Goal: Contribute content: Contribute content

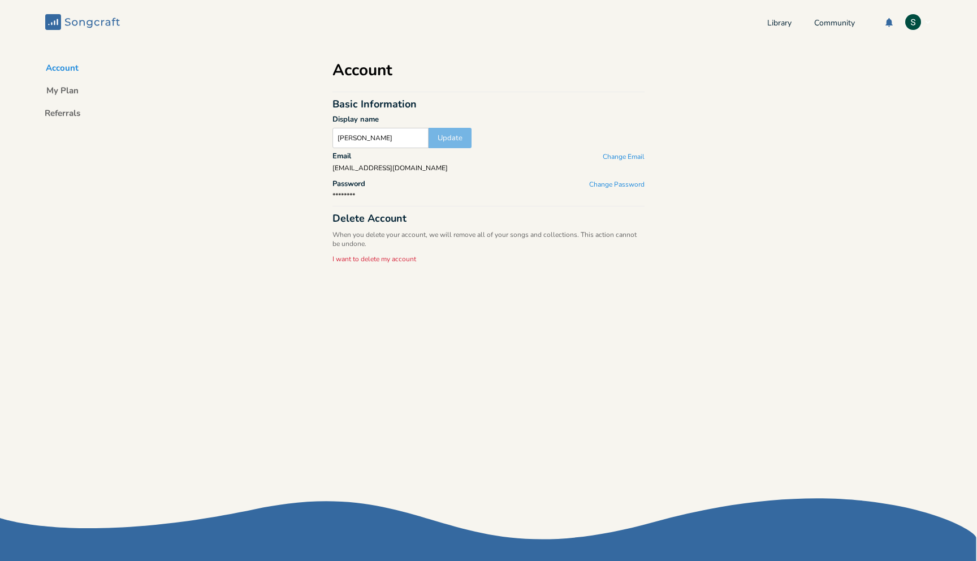
click at [103, 18] on icon "Songcraft" at bounding box center [82, 22] width 75 height 16
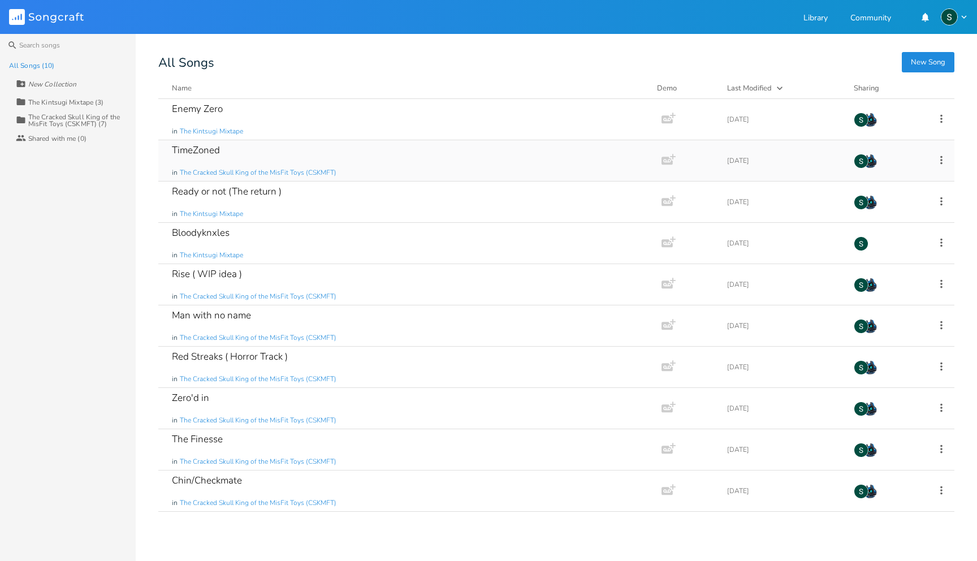
click at [215, 152] on div "TimeZoned" at bounding box center [196, 150] width 48 height 10
click at [947, 163] on div "TimeZoned in The Cracked Skull King of the MisFit Toys (CSKMFT) Add Demo 1 mont…" at bounding box center [556, 160] width 796 height 41
click at [51, 101] on div "The Kintsugi Mixtape (3)" at bounding box center [65, 102] width 75 height 7
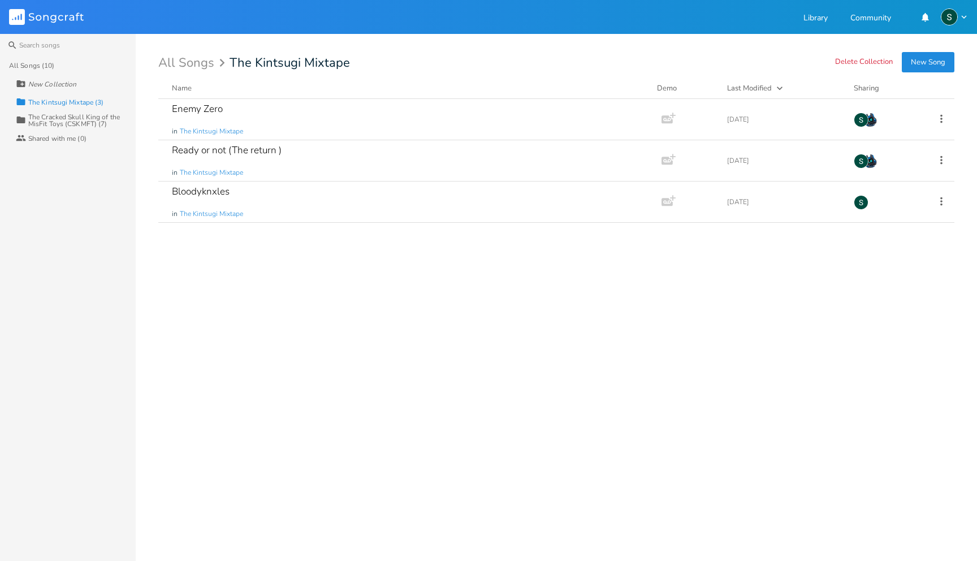
click at [917, 63] on button "New Song" at bounding box center [928, 62] width 53 height 20
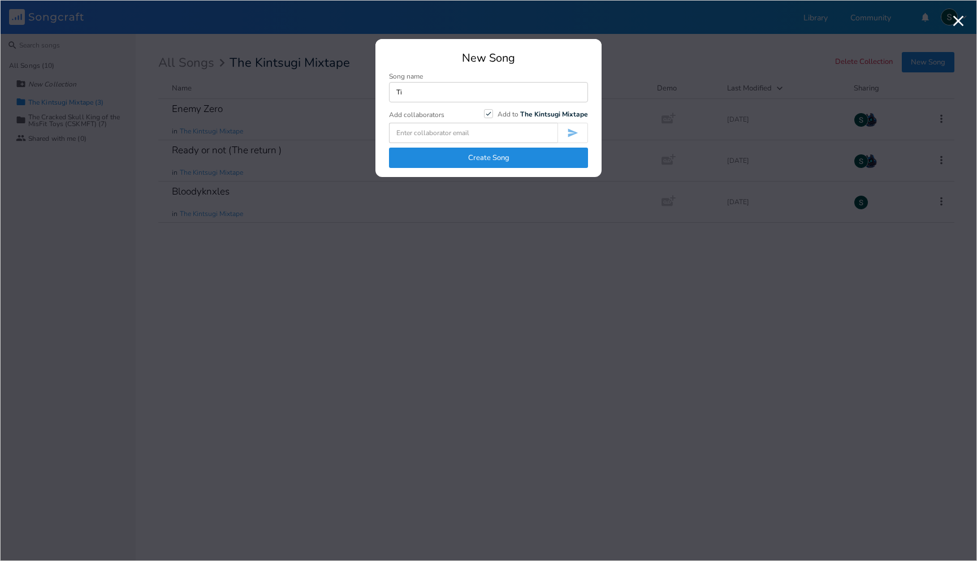
type input "T"
type input "Town2️⃣"
click at [500, 139] on input at bounding box center [473, 133] width 168 height 20
type input "r"
type input "R"
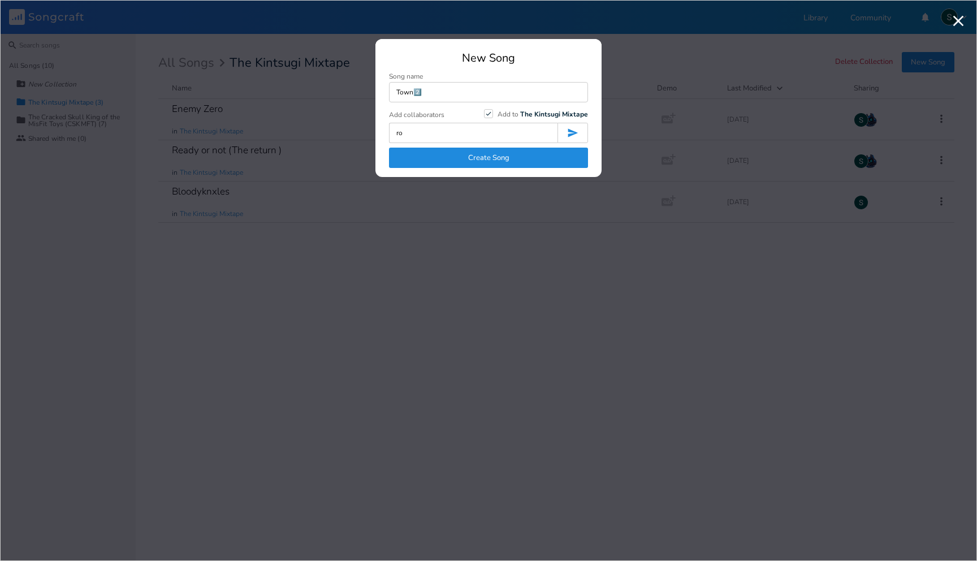
type input "r"
type input "d"
click at [507, 153] on button "Create Song" at bounding box center [488, 158] width 199 height 20
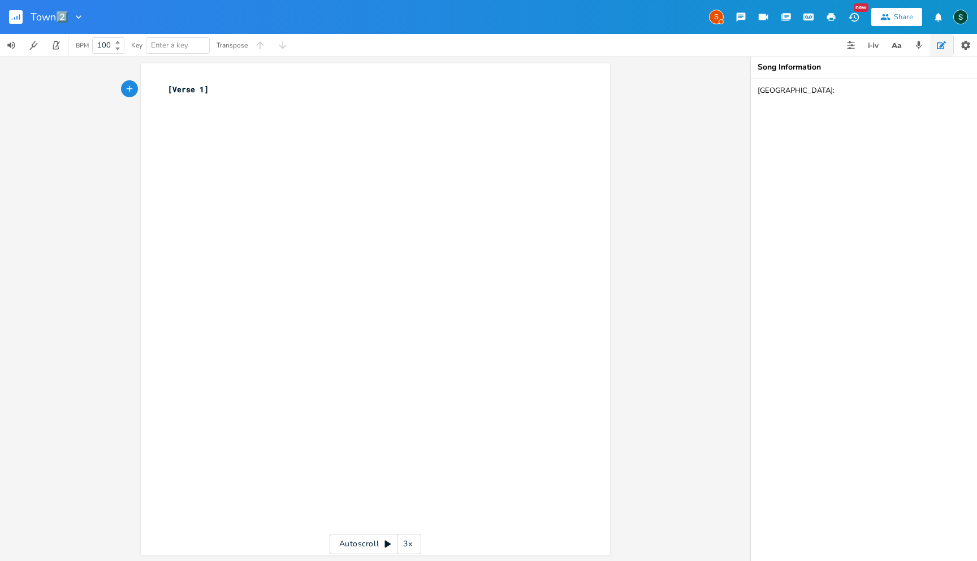
type textarea "[GEOGRAPHIC_DATA]"
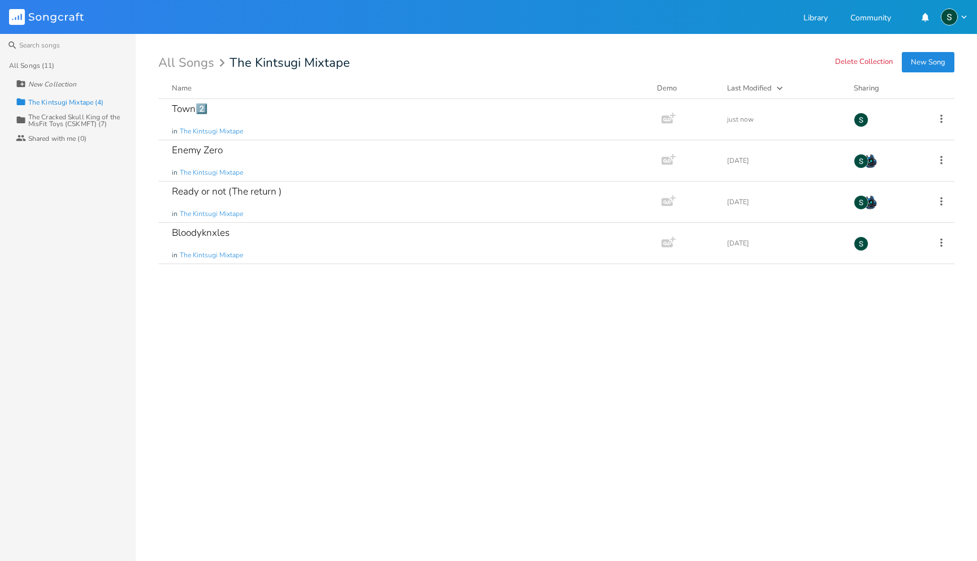
click at [75, 121] on div "The Cracked Skull King of the MisFit Toys (CSKMFT) (7)" at bounding box center [81, 121] width 107 height 14
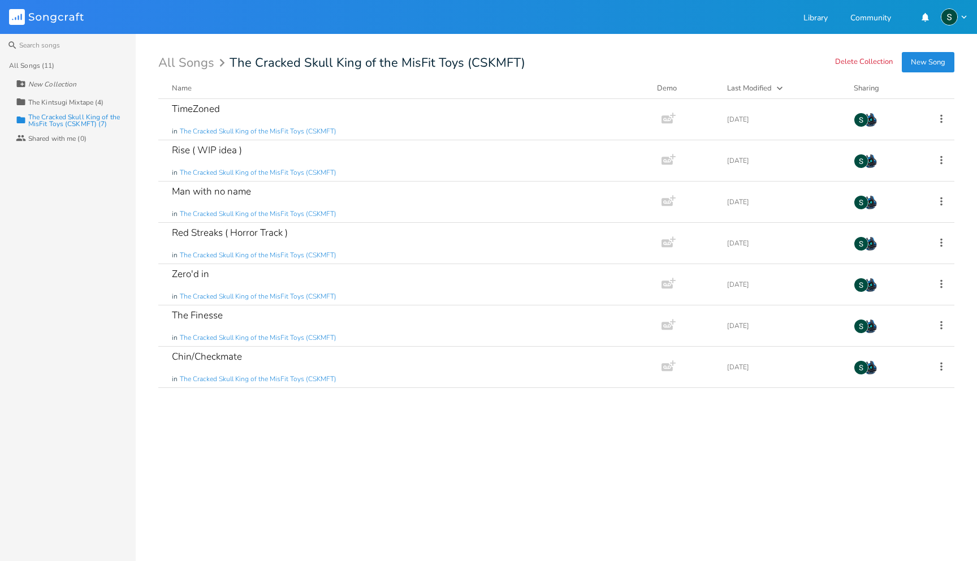
click at [88, 100] on div "The Kintsugi Mixtape (4)" at bounding box center [65, 102] width 75 height 7
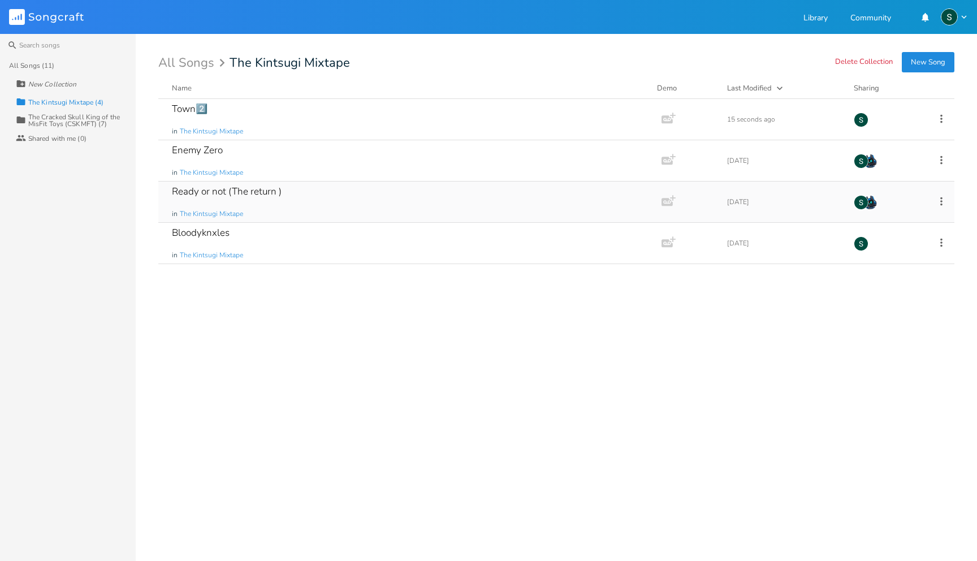
click at [252, 190] on div "Ready or not (The return )" at bounding box center [227, 192] width 110 height 10
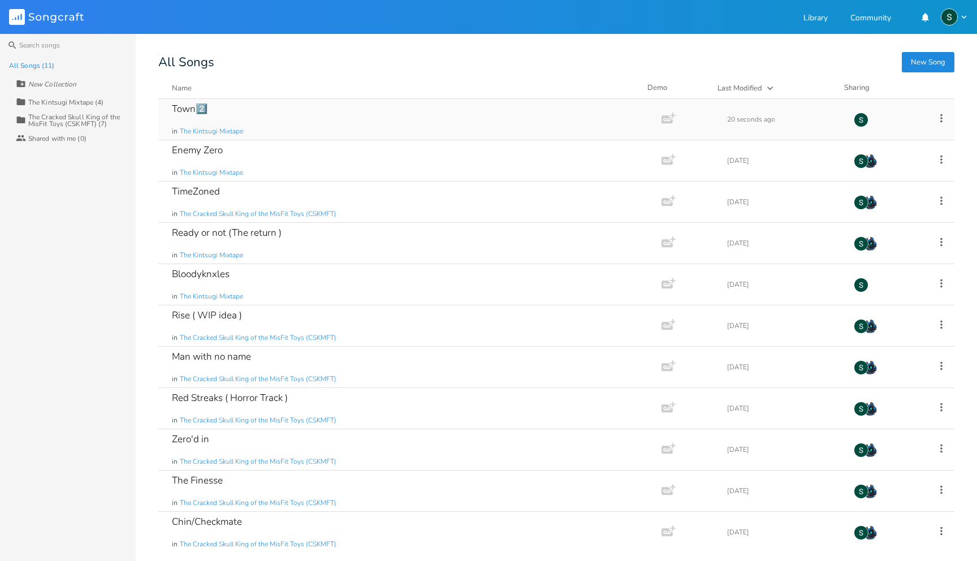
click at [187, 109] on div "Town2️⃣" at bounding box center [190, 109] width 36 height 10
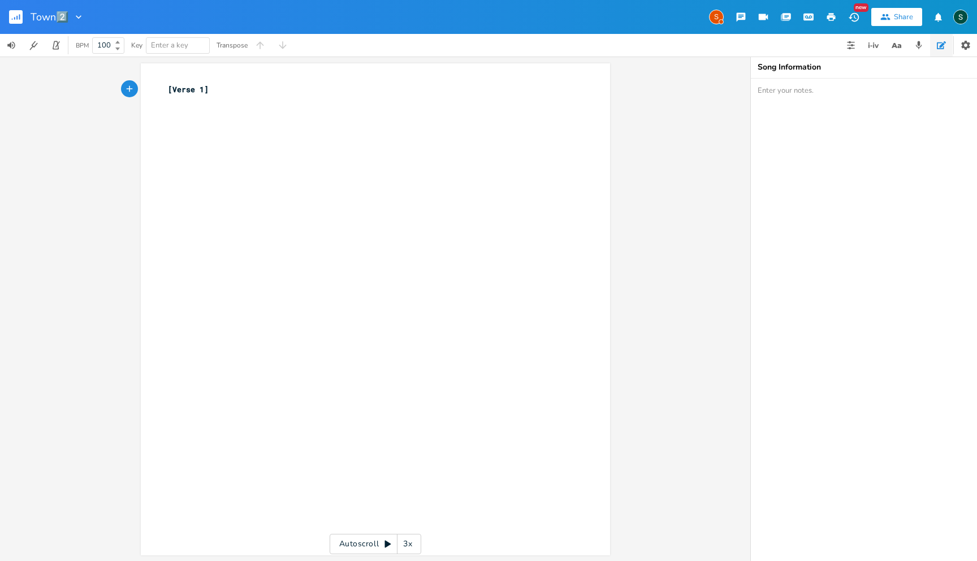
click at [890, 17] on icon "button" at bounding box center [885, 17] width 10 height 10
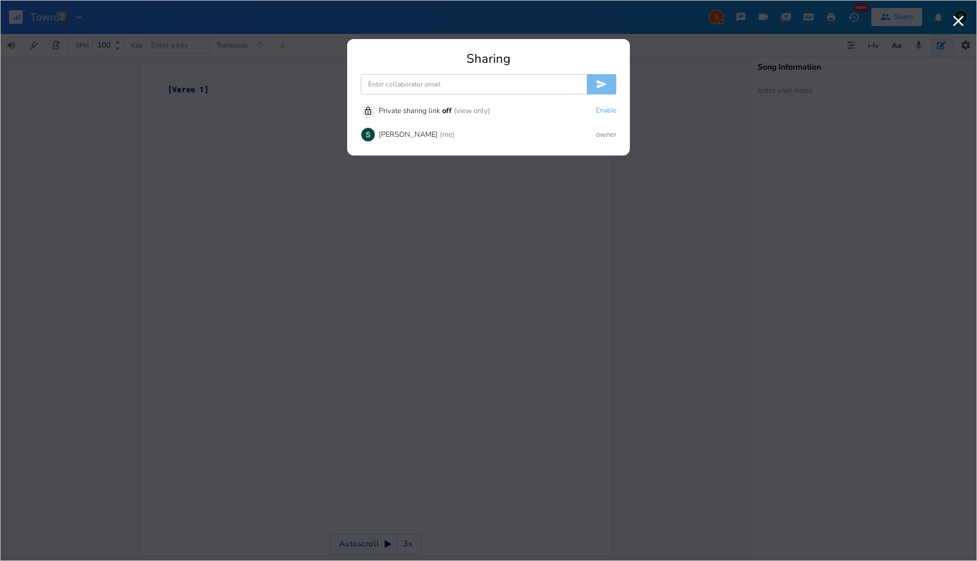
click at [553, 79] on input at bounding box center [474, 84] width 226 height 20
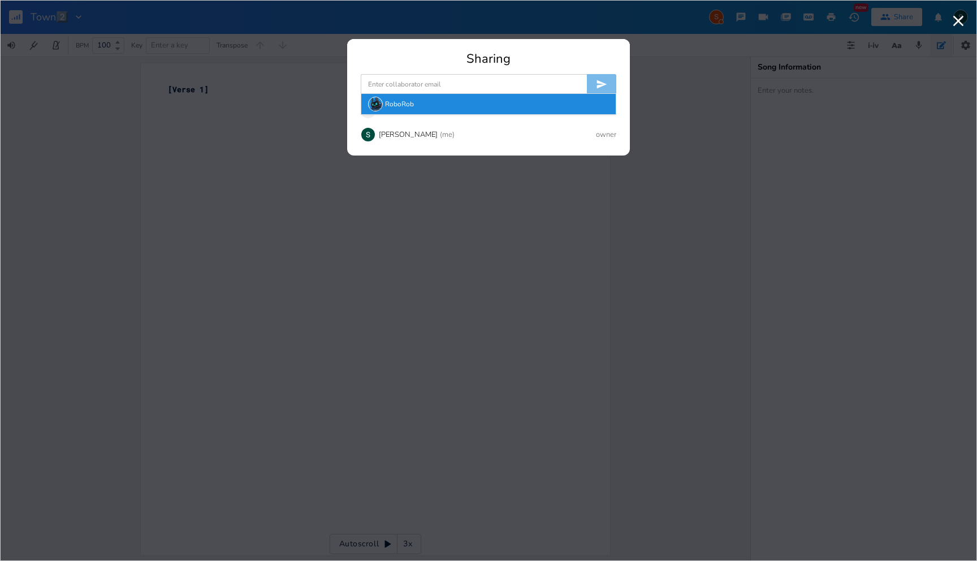
click at [547, 105] on div "RoboRob" at bounding box center [488, 104] width 254 height 20
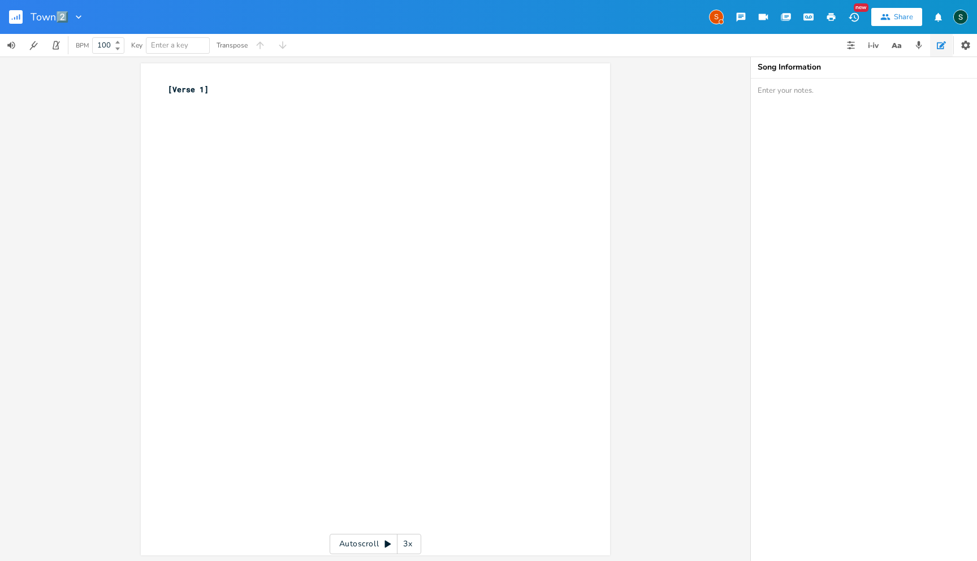
click at [804, 93] on textarea at bounding box center [864, 320] width 226 height 482
type textarea "[GEOGRAPHIC_DATA]"
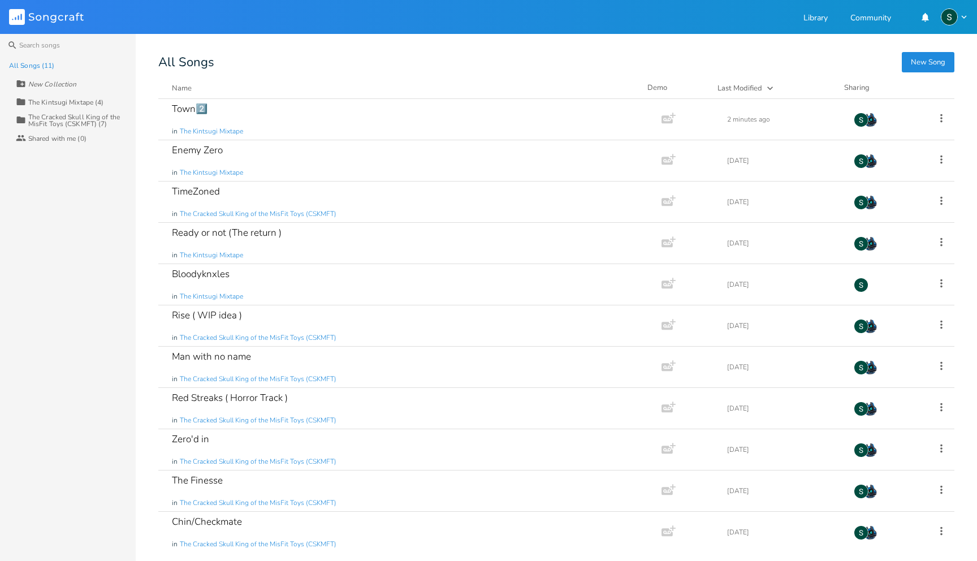
click at [54, 99] on div "The Kintsugi Mixtape (4)" at bounding box center [65, 102] width 75 height 7
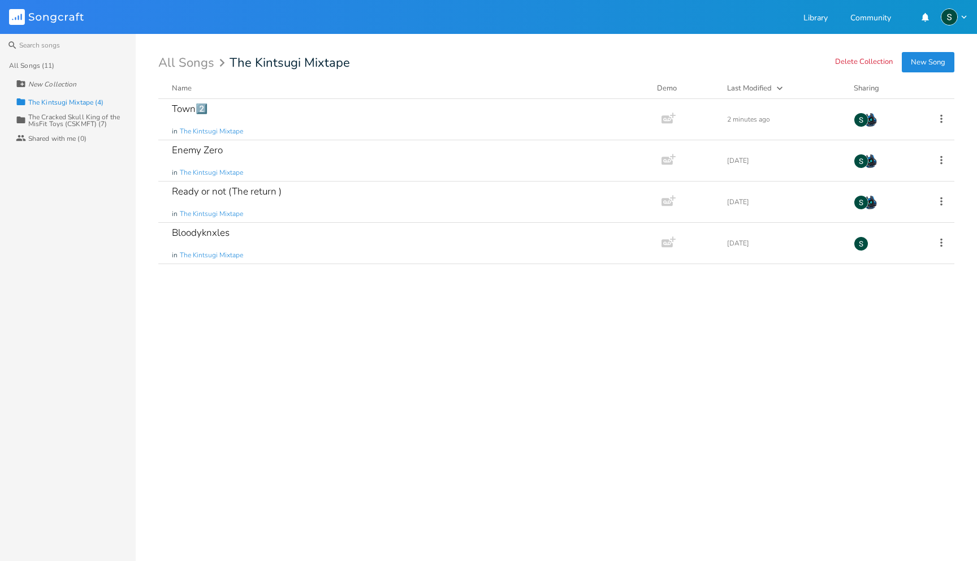
click at [930, 60] on button "New Song" at bounding box center [928, 62] width 53 height 20
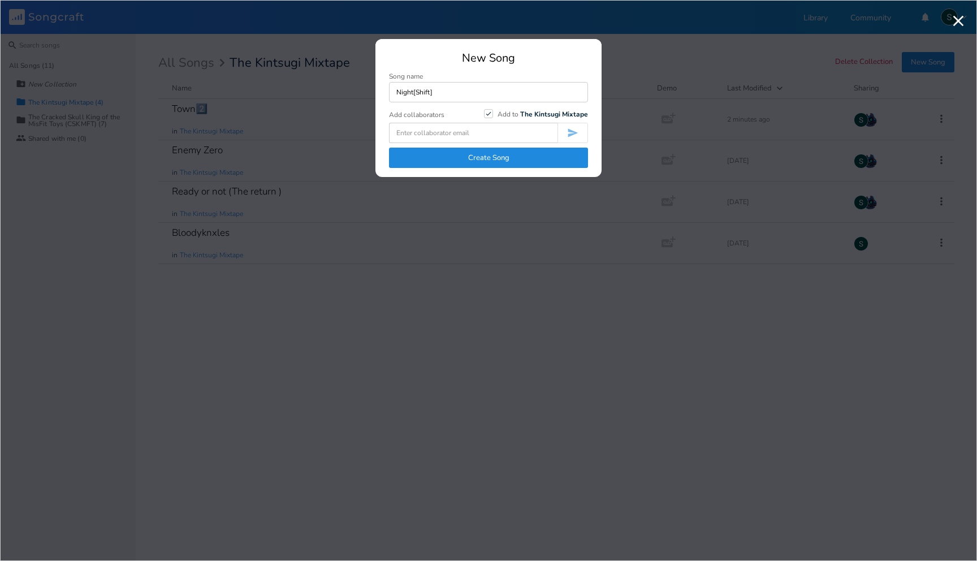
type input "Night[Shift]"
click at [500, 157] on button "Create Song" at bounding box center [488, 158] width 199 height 20
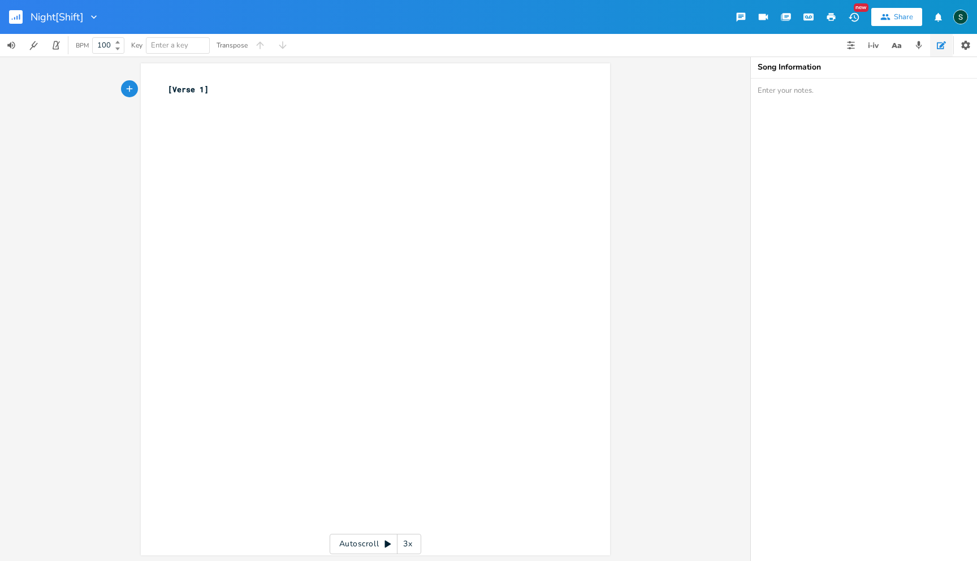
click at [787, 14] on icon "button" at bounding box center [786, 16] width 8 height 6
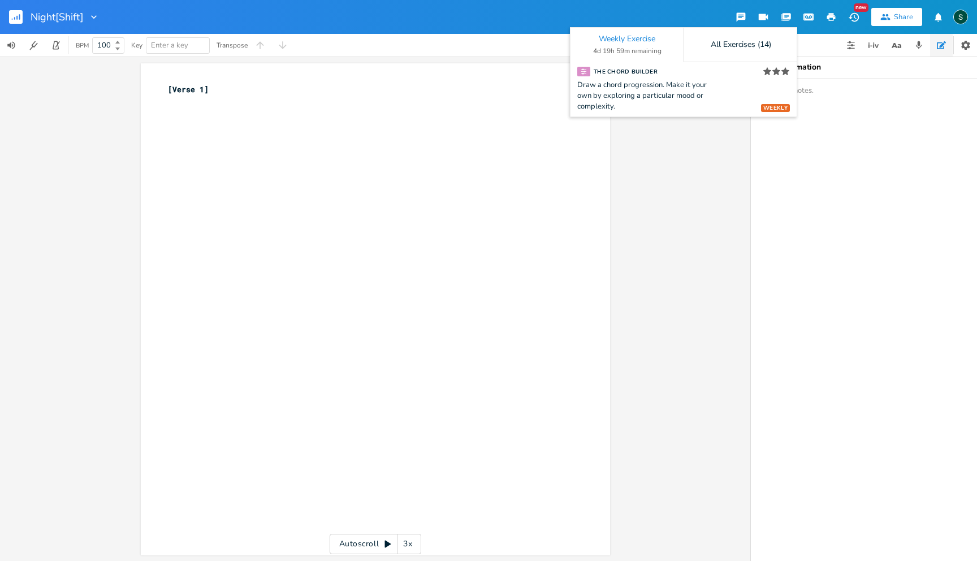
click at [787, 14] on icon "button" at bounding box center [786, 16] width 8 height 6
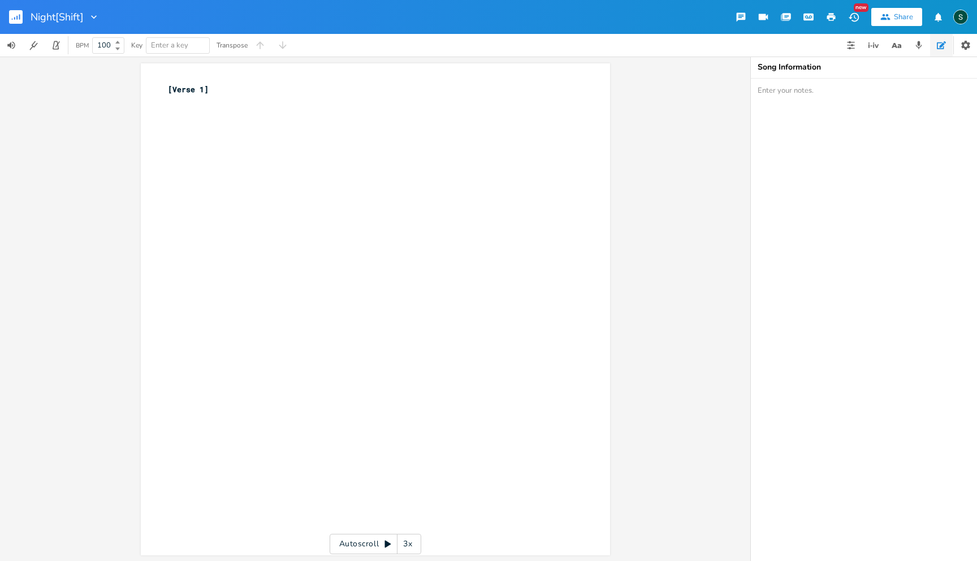
click at [882, 15] on icon "button" at bounding box center [886, 17] width 10 height 6
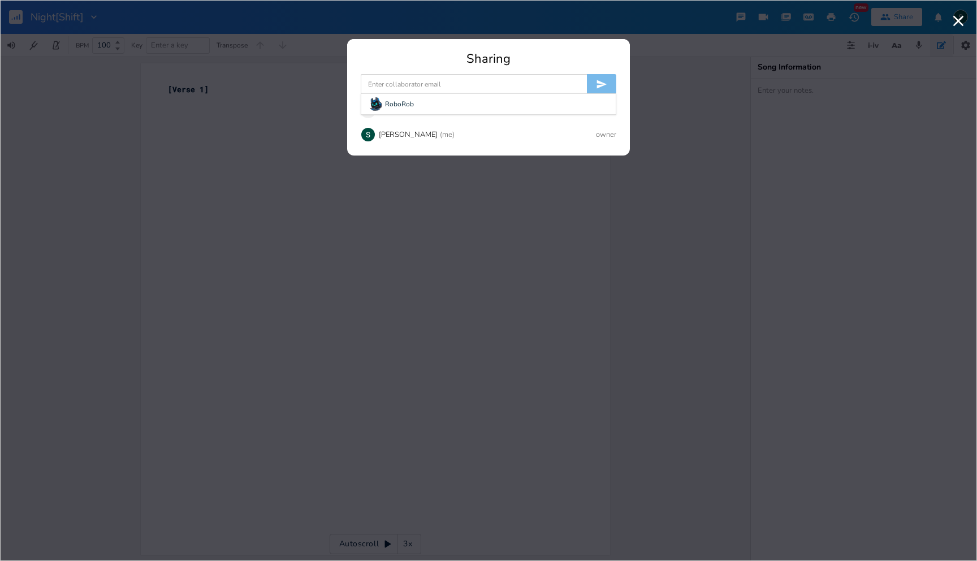
click at [481, 92] on input at bounding box center [474, 84] width 226 height 20
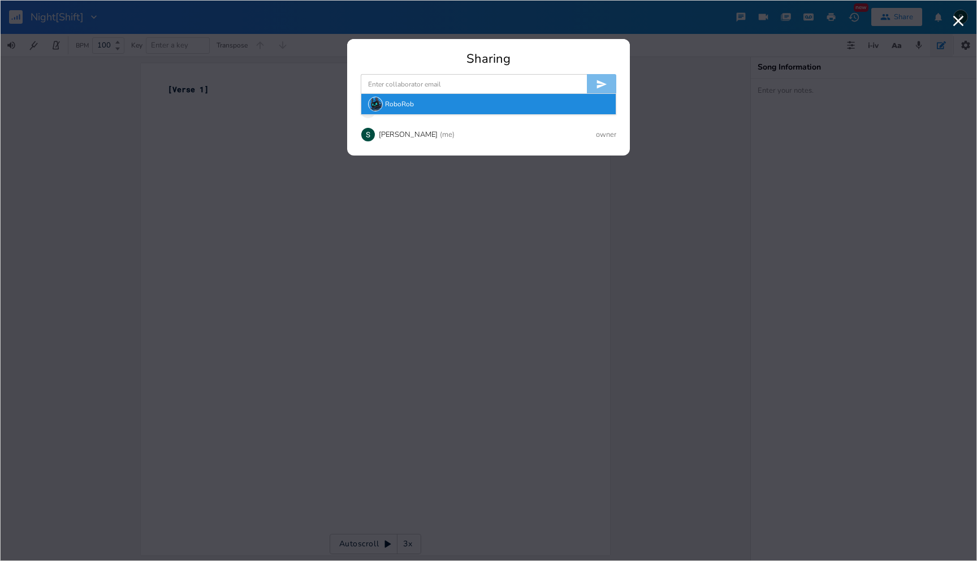
click at [479, 103] on div "RoboRob" at bounding box center [488, 104] width 254 height 20
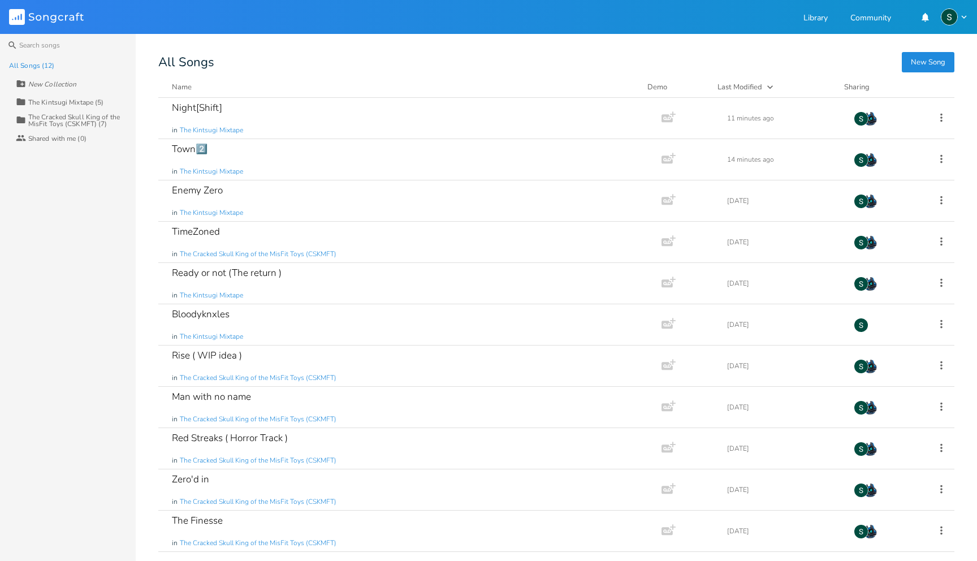
click at [47, 102] on div "The Kintsugi Mixtape (5)" at bounding box center [65, 102] width 75 height 7
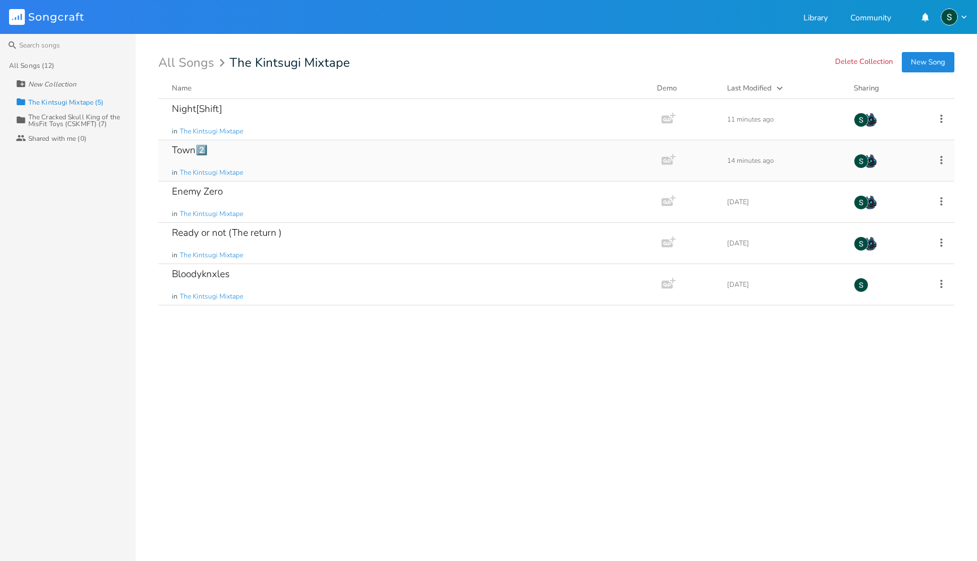
click at [186, 153] on div "Town2️⃣" at bounding box center [190, 150] width 36 height 10
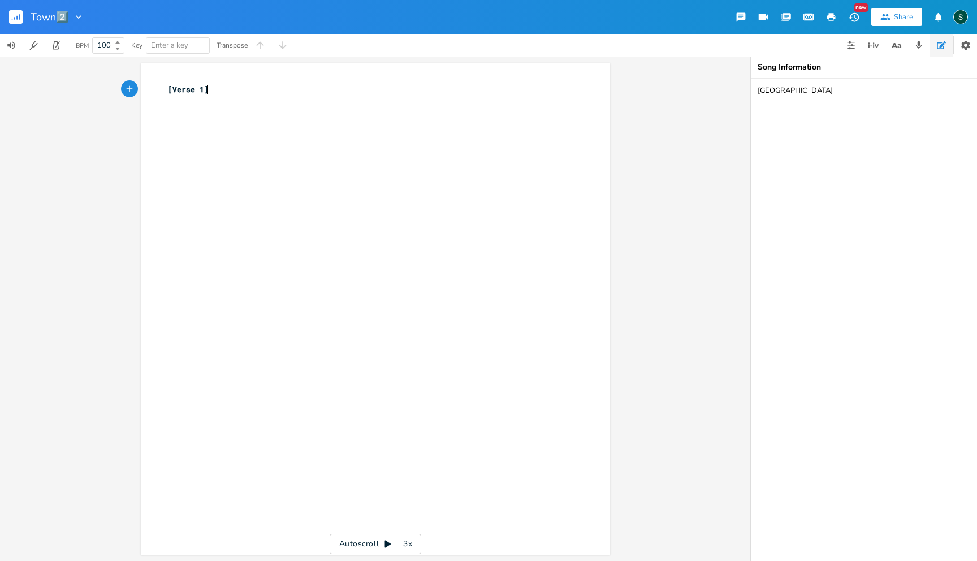
click at [166, 85] on pre "[Verse 1]" at bounding box center [370, 90] width 408 height 12
type textarea "{"
type textarea "[Chorus}"
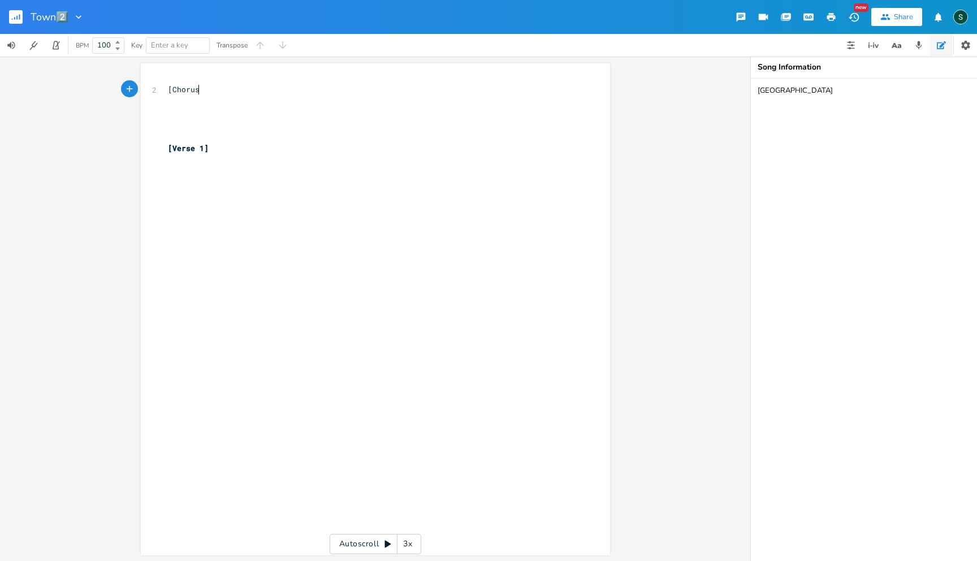
type textarea "]"
type textarea "Let"
type textarea "s put it all out there,"
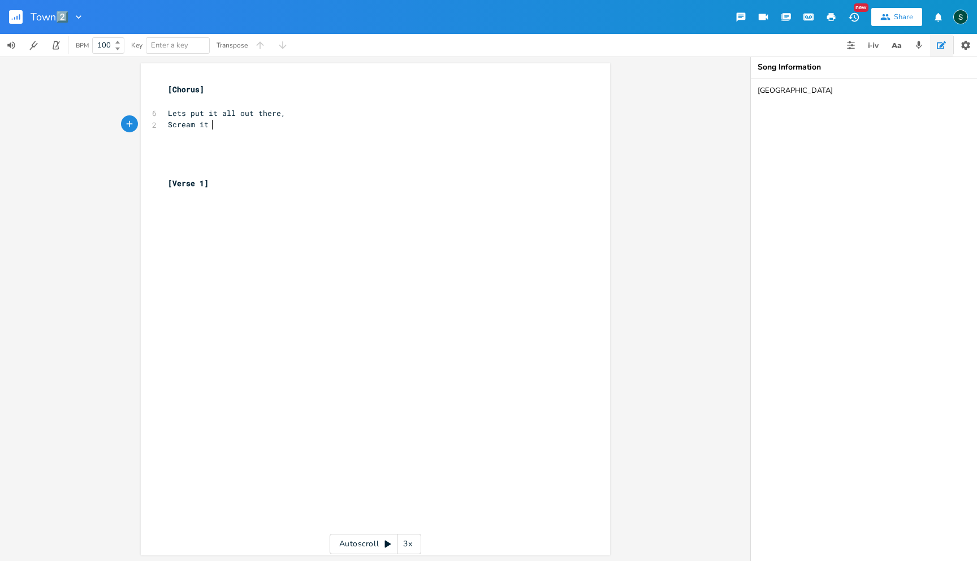
type textarea "Scream it lu"
type textarea "out load"
type textarea "ud inthe"
type textarea "towh"
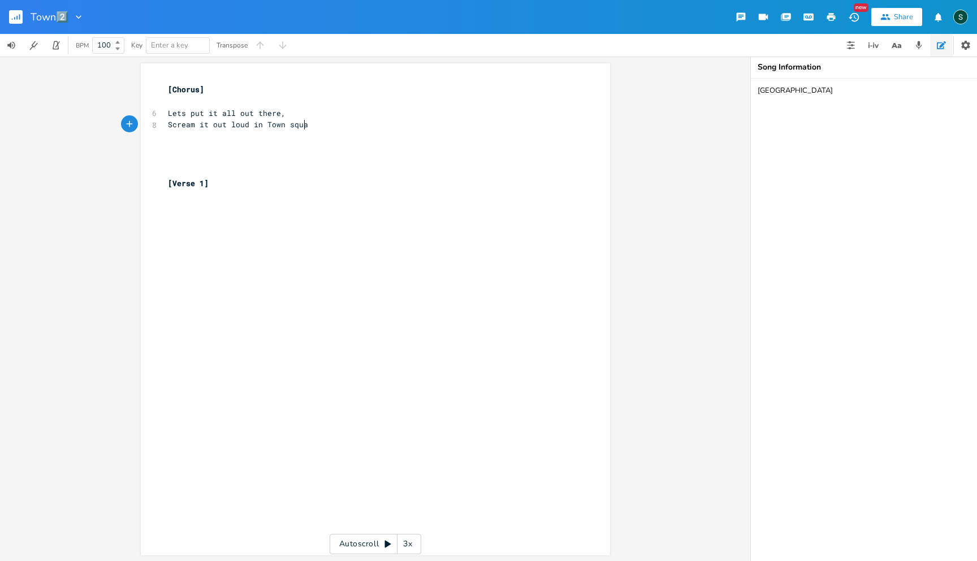
scroll to position [0, 42]
type textarea "[GEOGRAPHIC_DATA]"
type textarea "Sh"
type textarea "quare"
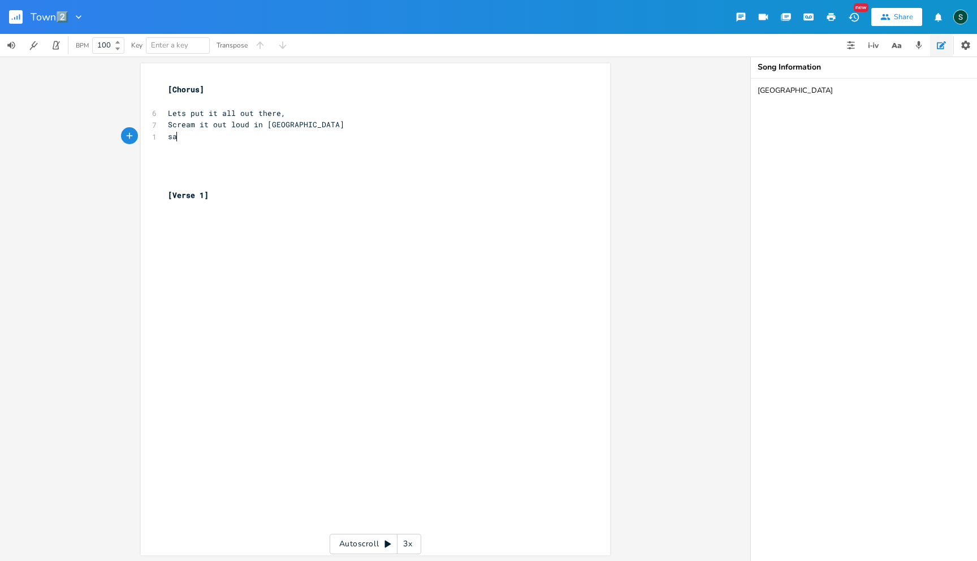
type textarea "sah"
type textarea "sh"
type textarea "Share"
type textarea "A"
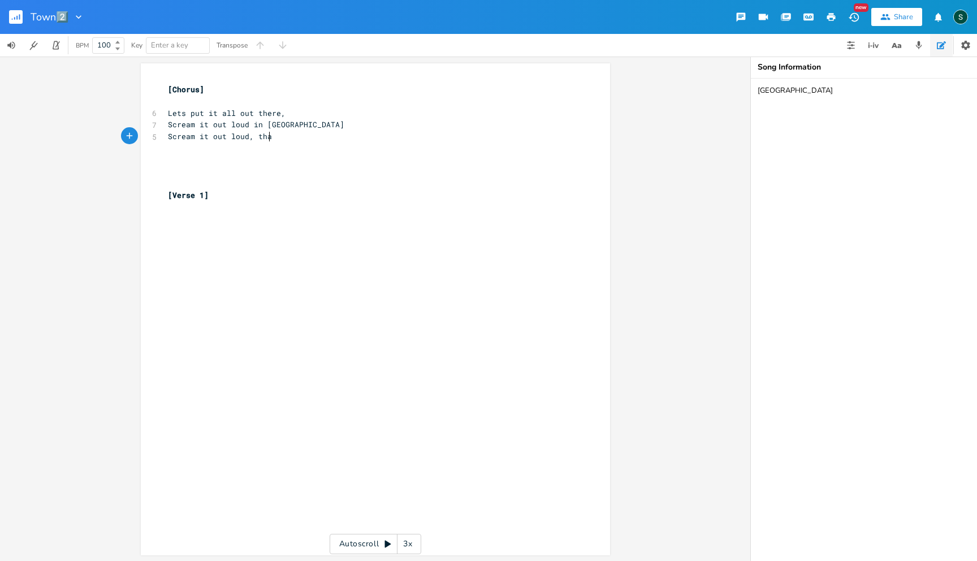
scroll to position [0, 80]
type textarea "Scream it out loud, that we dont care"
type textarea "We're gonna bu"
type textarea "e us inl"
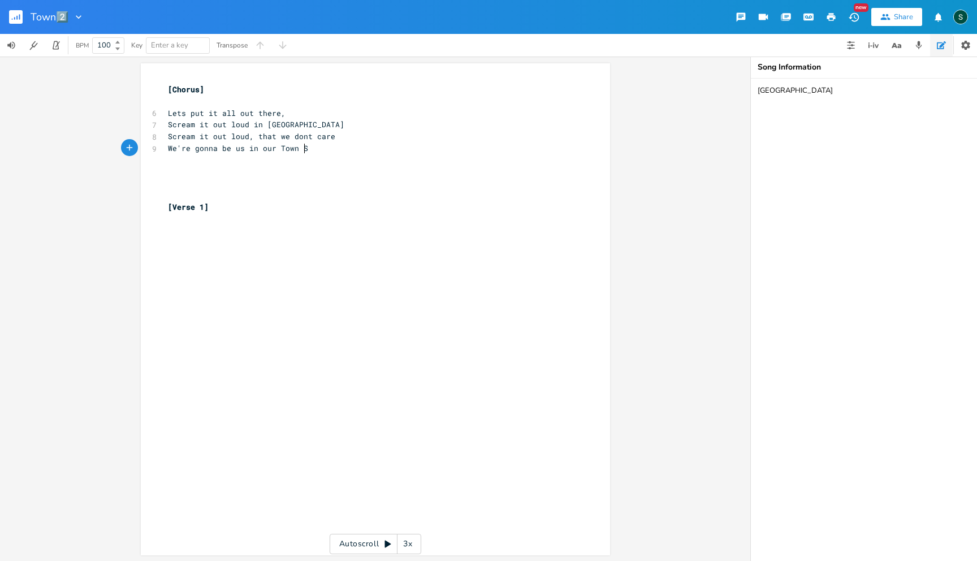
type textarea "our Town Sa"
type textarea "quare"
